Goal: Information Seeking & Learning: Learn about a topic

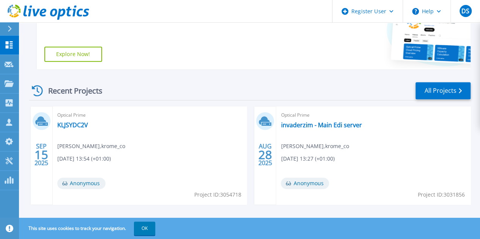
scroll to position [186, 0]
click at [82, 124] on link "KLJSYDC2V" at bounding box center [72, 125] width 31 height 8
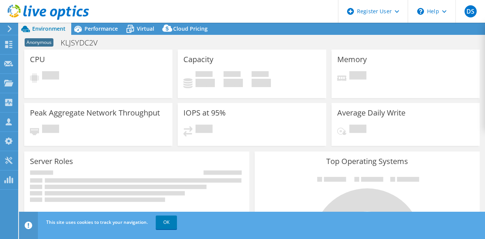
select select "USD"
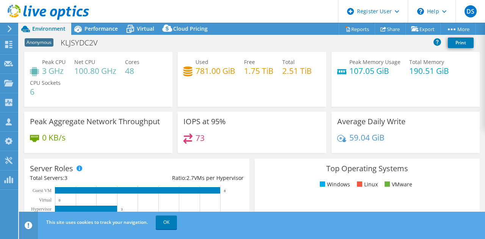
scroll to position [15, 0]
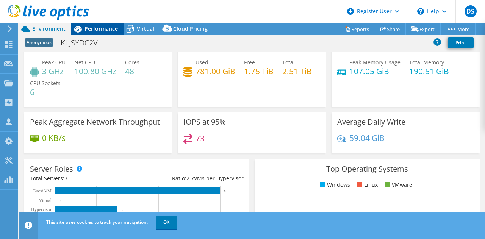
click at [112, 33] on div "Performance" at bounding box center [97, 29] width 52 height 12
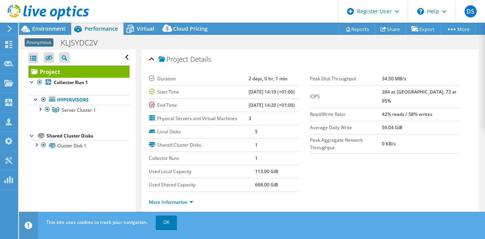
scroll to position [0, 0]
click at [60, 33] on div "Environment" at bounding box center [45, 29] width 52 height 12
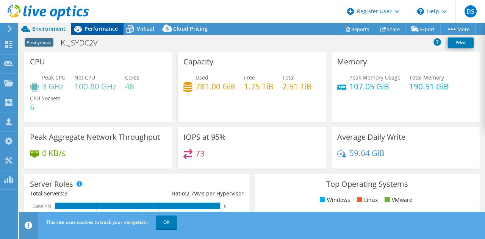
click at [109, 31] on span "Performance" at bounding box center [101, 28] width 33 height 7
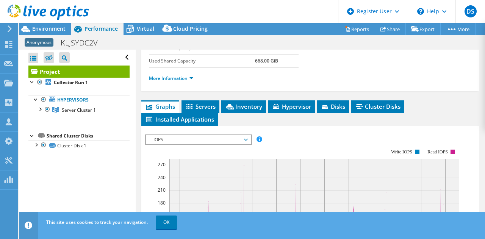
scroll to position [132, 0]
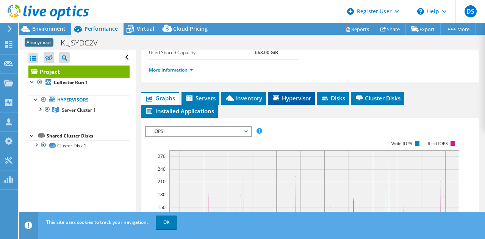
click at [288, 102] on span "Hypervisor" at bounding box center [291, 98] width 39 height 8
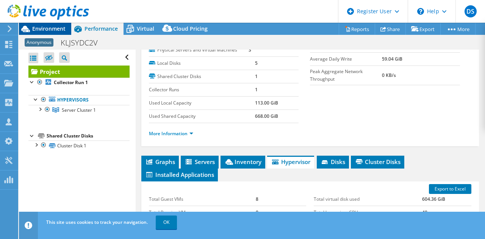
scroll to position [68, 0]
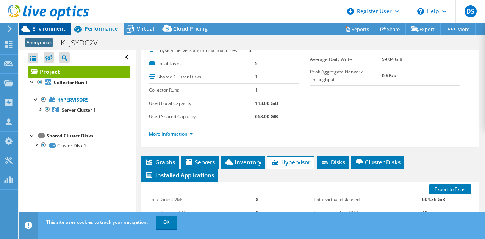
click at [58, 30] on span "Environment" at bounding box center [48, 28] width 33 height 7
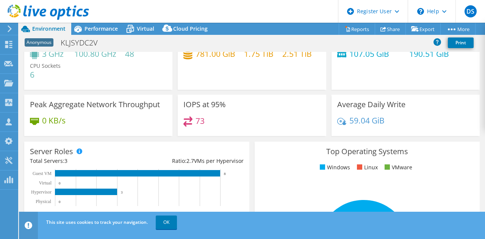
scroll to position [0, 0]
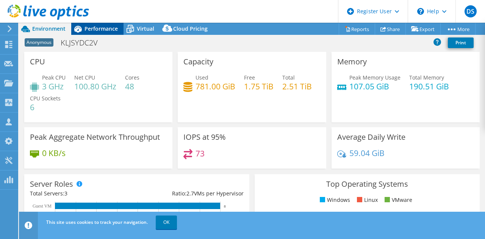
click at [106, 30] on span "Performance" at bounding box center [101, 28] width 33 height 7
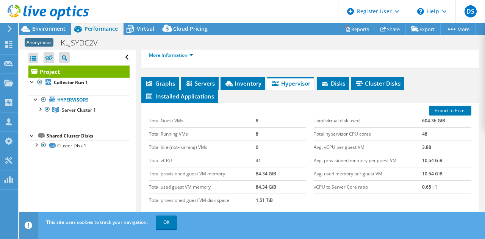
scroll to position [120, 0]
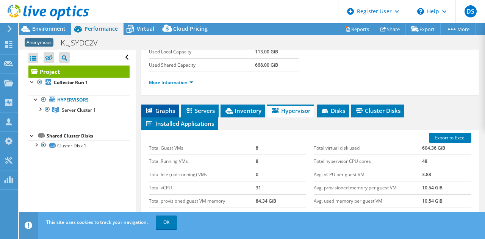
click at [170, 115] on span "Graphs" at bounding box center [160, 111] width 30 height 8
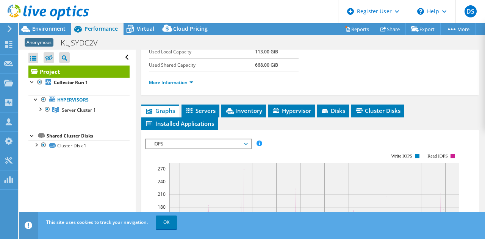
scroll to position [129, 0]
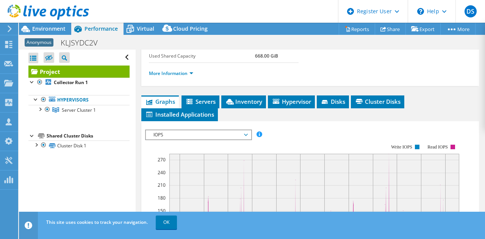
click at [240, 140] on span "IOPS" at bounding box center [198, 134] width 97 height 9
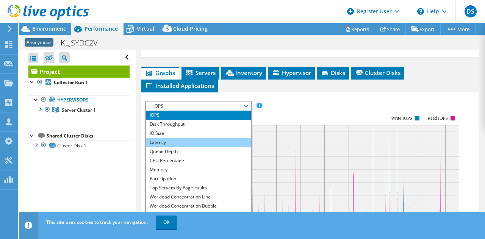
scroll to position [158, 0]
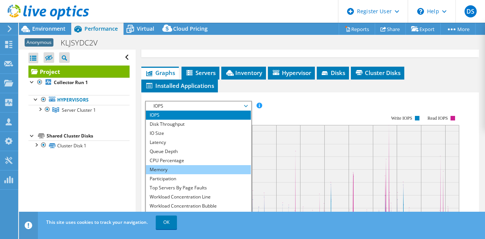
click at [196, 174] on li "Memory" at bounding box center [198, 169] width 105 height 9
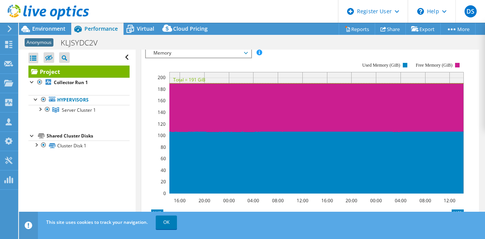
scroll to position [209, 0]
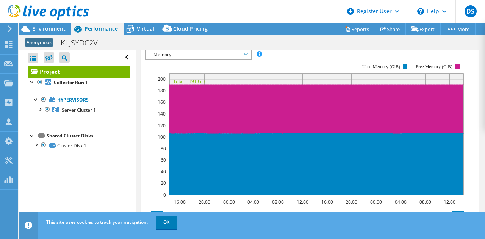
click at [245, 59] on span "Memory" at bounding box center [198, 54] width 97 height 9
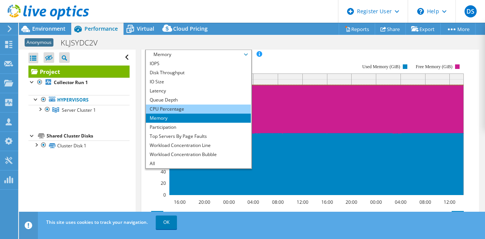
click at [211, 114] on li "CPU Percentage" at bounding box center [198, 109] width 105 height 9
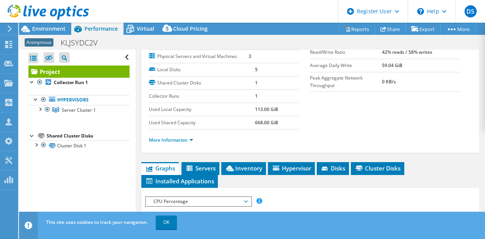
scroll to position [0, 0]
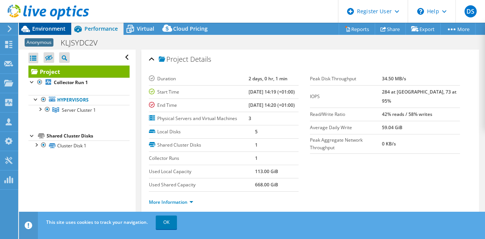
click at [61, 28] on span "Environment" at bounding box center [48, 28] width 33 height 7
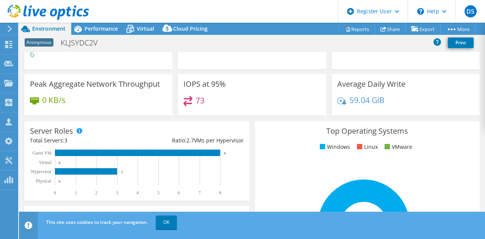
scroll to position [45, 0]
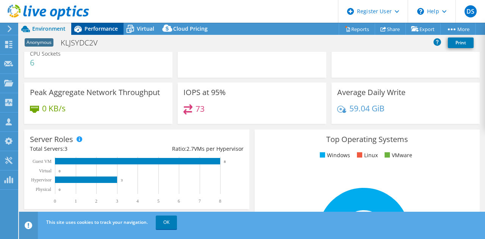
click at [104, 32] on span "Performance" at bounding box center [101, 28] width 33 height 7
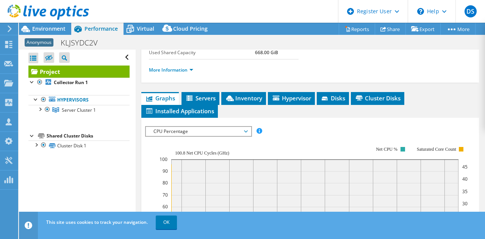
scroll to position [133, 0]
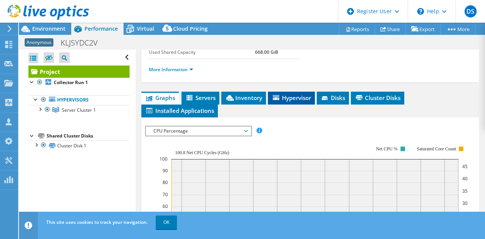
click at [295, 102] on span "Hypervisor" at bounding box center [291, 98] width 39 height 8
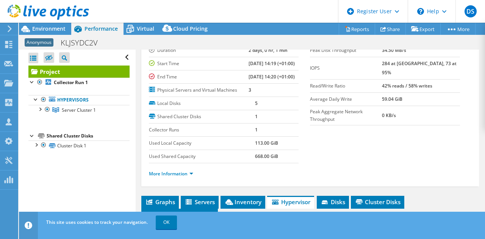
scroll to position [23, 0]
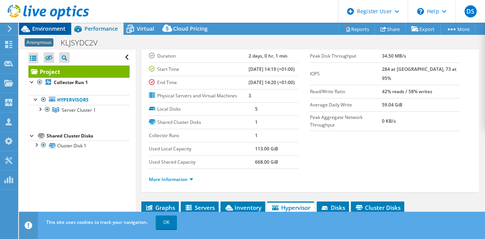
click at [49, 28] on span "Environment" at bounding box center [48, 28] width 33 height 7
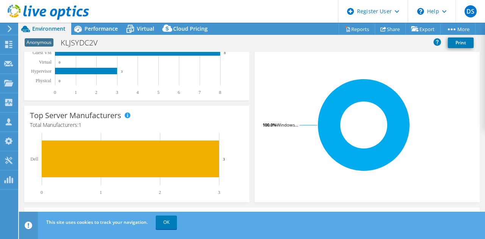
scroll to position [108, 0]
